Goal: Browse casually

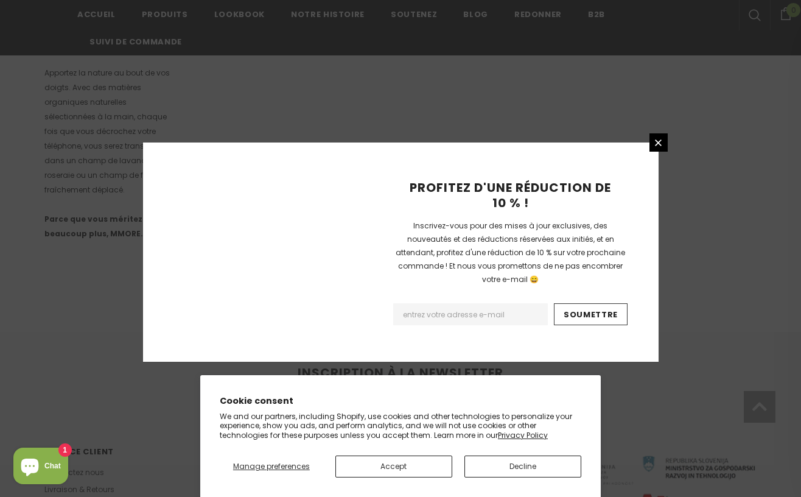
scroll to position [780, 0]
